Goal: Transaction & Acquisition: Purchase product/service

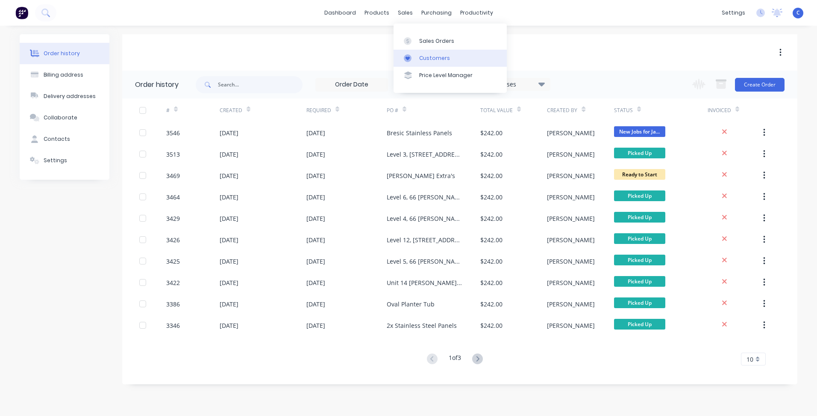
click at [444, 60] on div "Customers" at bounding box center [434, 58] width 31 height 8
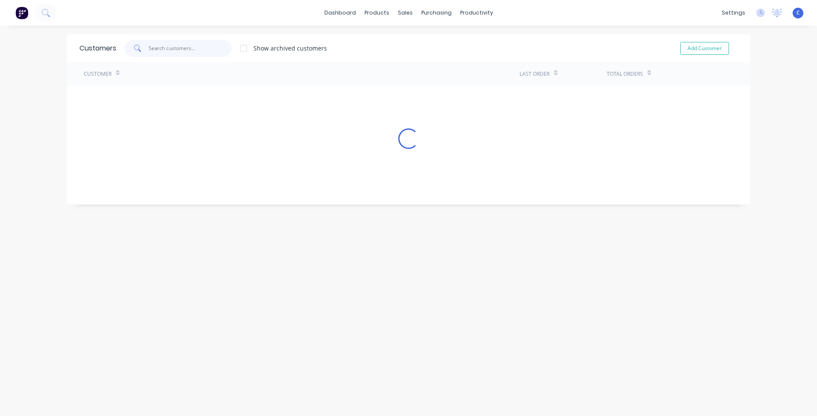
click at [154, 48] on input "text" at bounding box center [190, 48] width 83 height 17
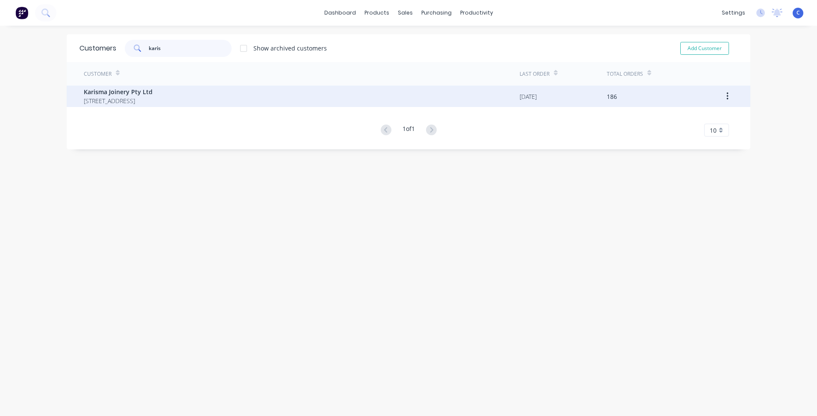
type input "karis"
click at [153, 92] on span "Karisma Joinery Pty Ltd" at bounding box center [118, 91] width 69 height 9
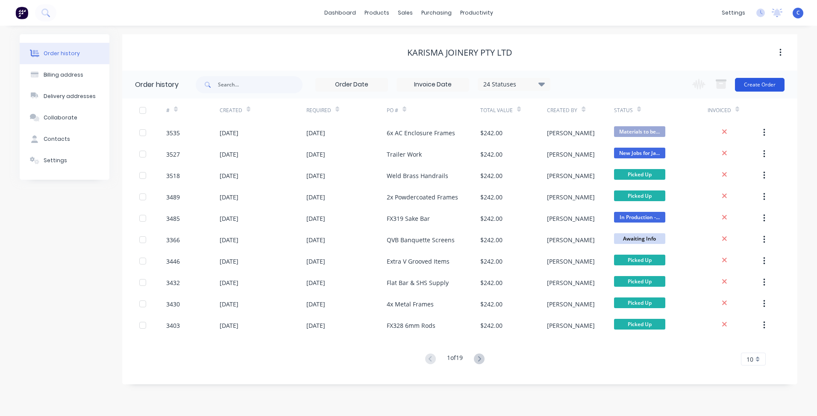
click at [752, 87] on button "Create Order" at bounding box center [760, 85] width 50 height 14
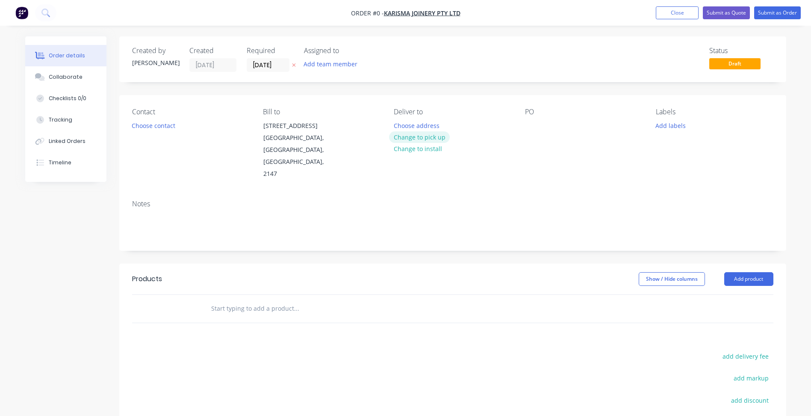
click at [419, 140] on button "Change to pick up" at bounding box center [419, 137] width 61 height 12
click at [534, 127] on div at bounding box center [532, 125] width 14 height 12
paste div
click at [682, 127] on button "Add labels" at bounding box center [670, 125] width 39 height 12
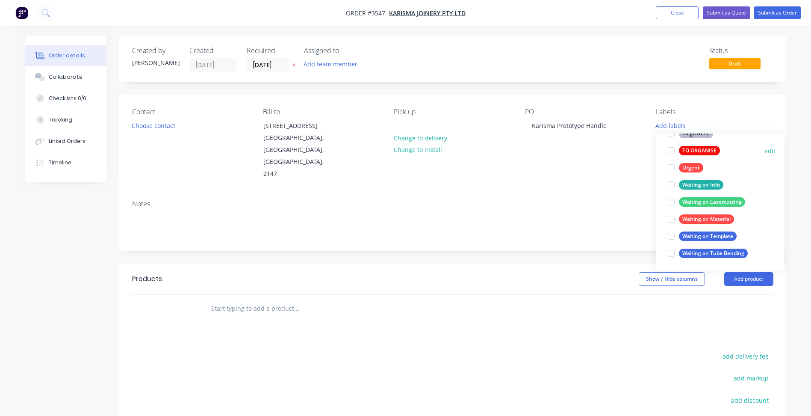
click at [698, 150] on div "TO ORGANISE" at bounding box center [699, 150] width 41 height 9
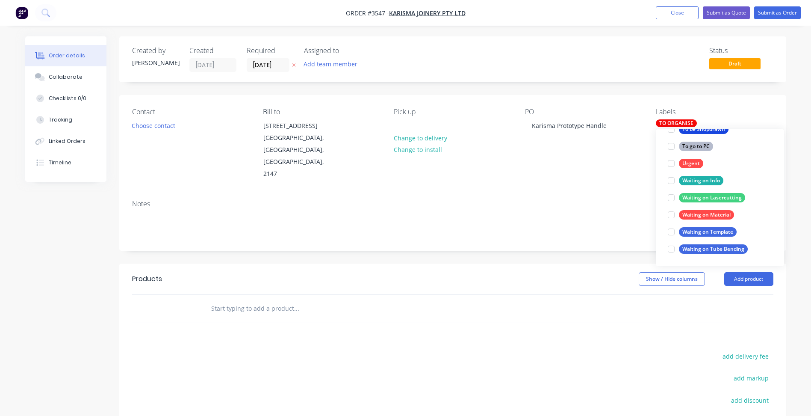
scroll to position [51, 0]
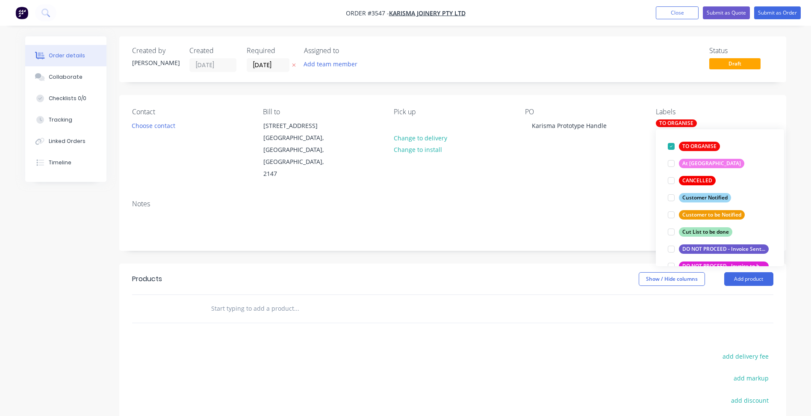
click at [622, 162] on div "Contact Choose contact [PERSON_NAME] to [STREET_ADDRESS] Pick up Change to deli…" at bounding box center [452, 144] width 667 height 98
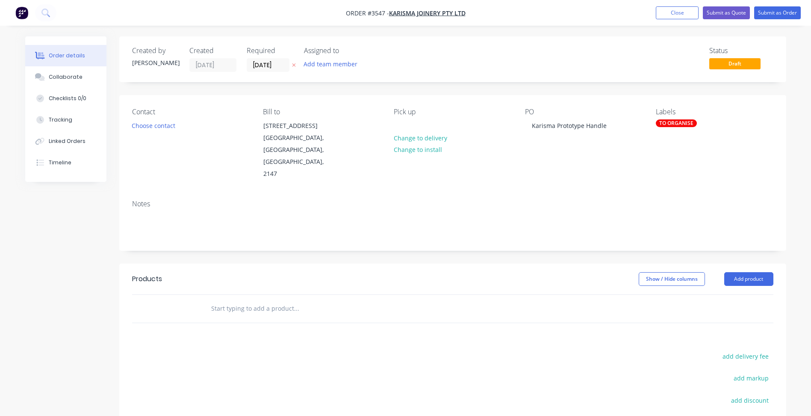
drag, startPoint x: 761, startPoint y: 258, endPoint x: 759, endPoint y: 264, distance: 6.8
click at [761, 272] on button "Add product" at bounding box center [748, 279] width 49 height 14
click at [741, 294] on div "Product catalogue" at bounding box center [733, 300] width 66 height 12
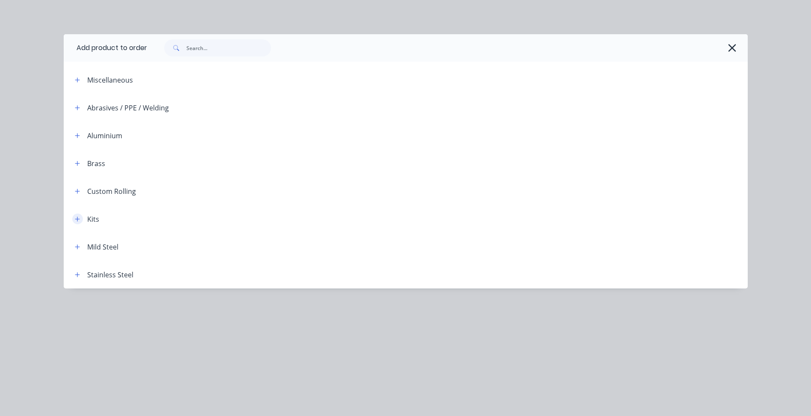
click at [80, 220] on button "button" at bounding box center [77, 218] width 11 height 11
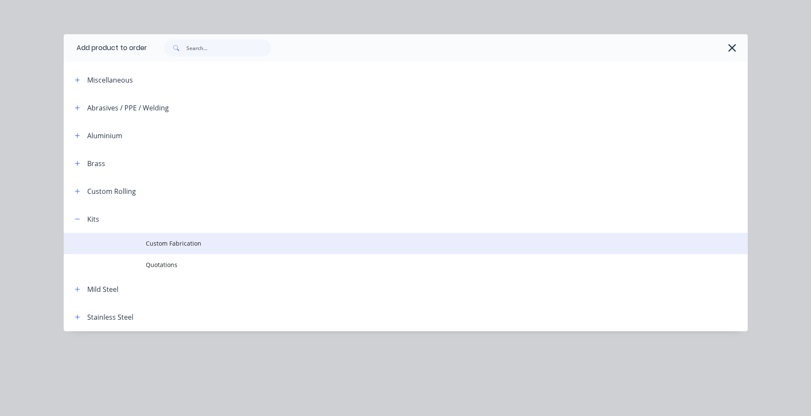
click at [183, 233] on td "Custom Fabrication" at bounding box center [447, 243] width 602 height 21
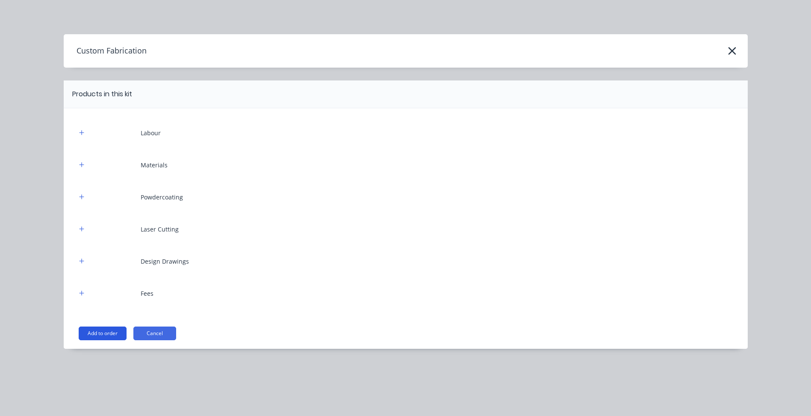
click at [113, 335] on button "Add to order" at bounding box center [103, 333] width 48 height 14
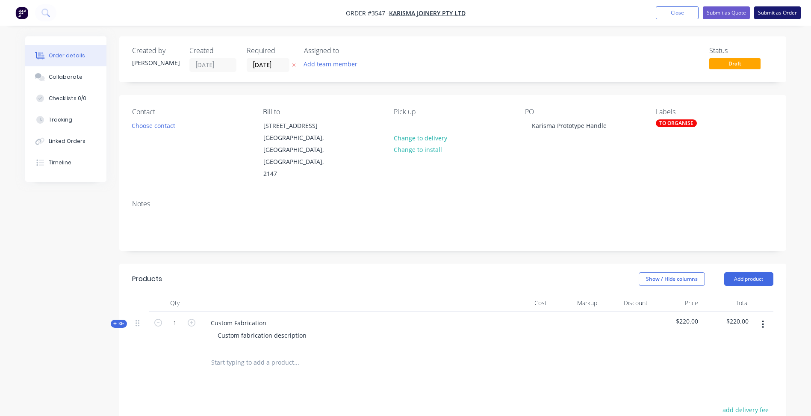
click at [787, 16] on button "Submit as Order" at bounding box center [777, 12] width 47 height 13
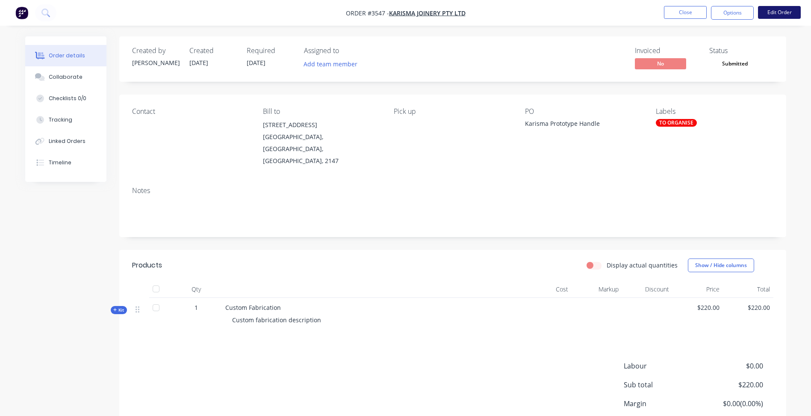
click at [773, 11] on button "Edit Order" at bounding box center [779, 12] width 43 height 13
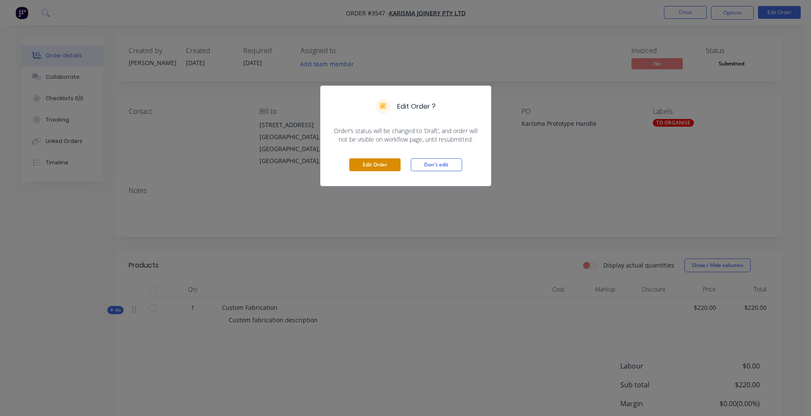
click at [367, 163] on button "Edit Order" at bounding box center [374, 164] width 51 height 13
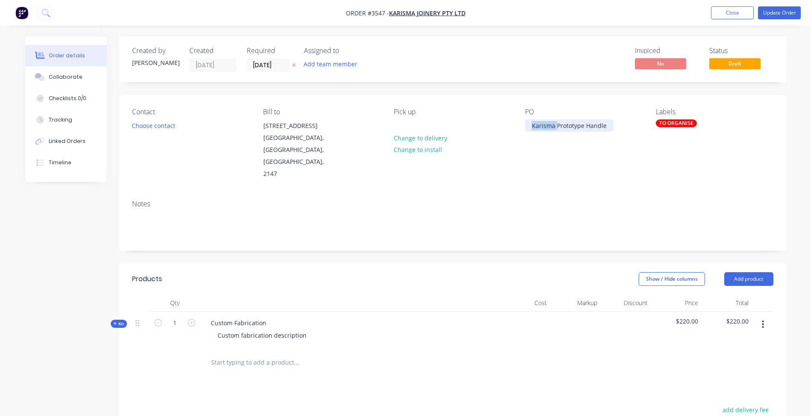
drag, startPoint x: 557, startPoint y: 125, endPoint x: 387, endPoint y: 129, distance: 169.8
click at [387, 129] on div "Contact Choose contact [PERSON_NAME] to [STREET_ADDRESS] Pick up Change to deli…" at bounding box center [452, 144] width 667 height 98
click at [780, 14] on button "Update Order" at bounding box center [779, 12] width 43 height 13
